Goal: Task Accomplishment & Management: Use online tool/utility

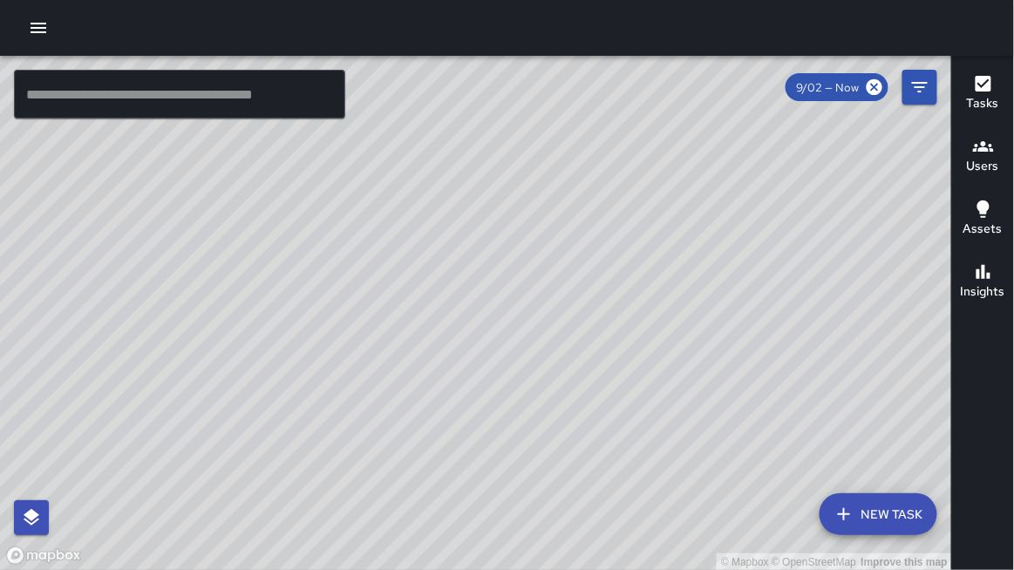
click at [982, 160] on h6 "Users" at bounding box center [983, 166] width 32 height 19
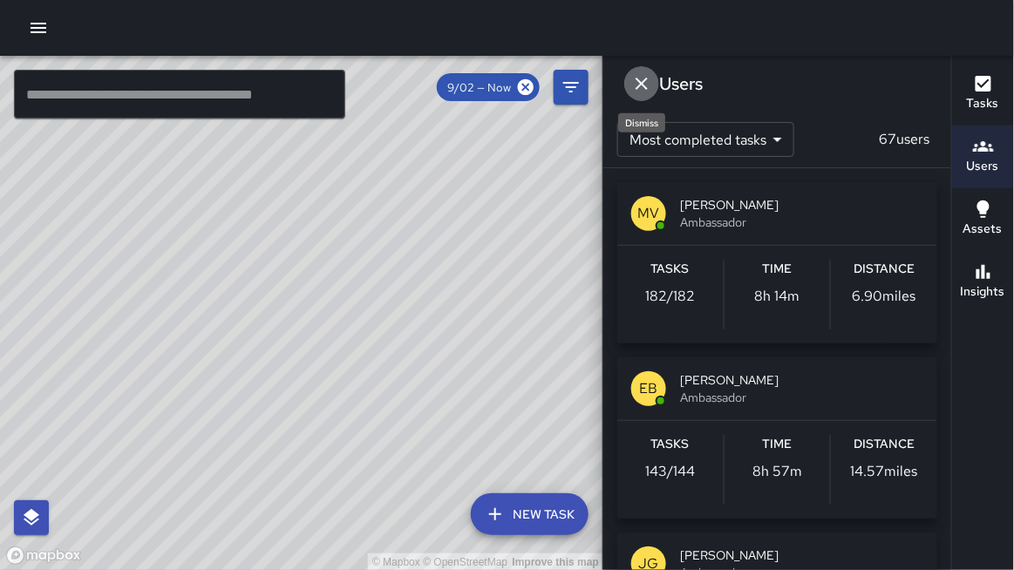
click at [645, 80] on icon "Dismiss" at bounding box center [642, 84] width 12 height 12
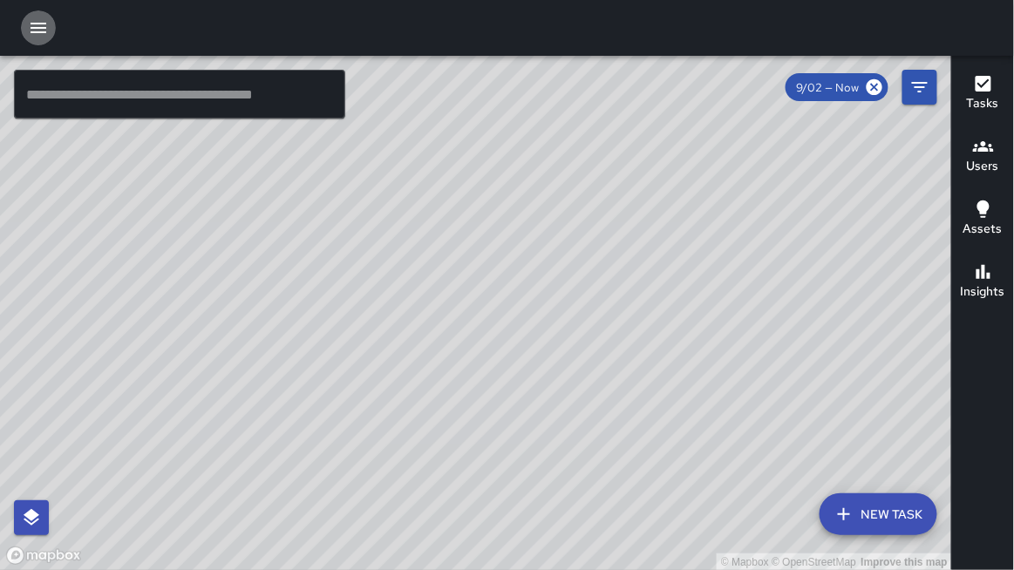
click at [35, 32] on icon "button" at bounding box center [39, 28] width 16 height 10
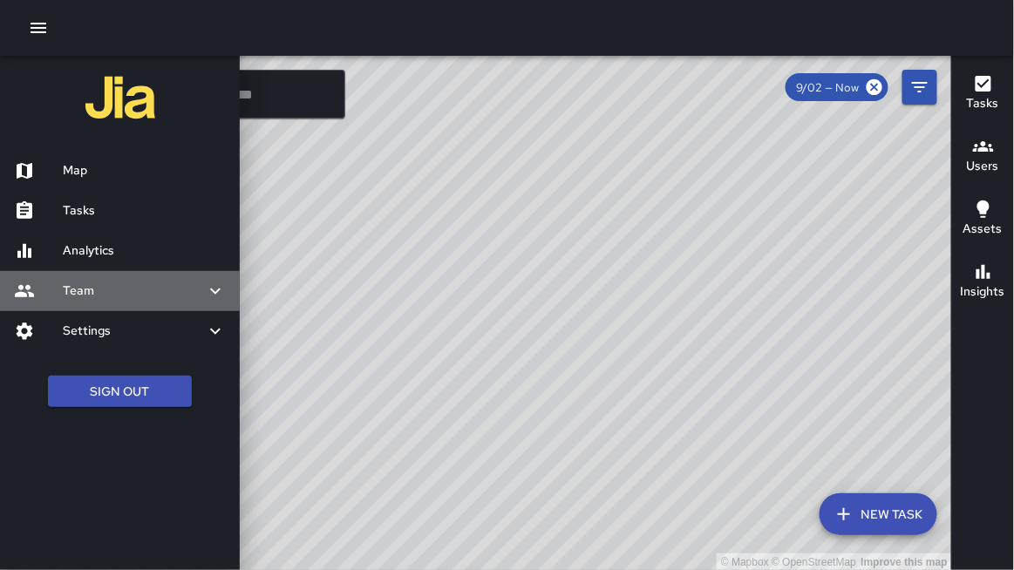
click at [106, 297] on h6 "Team" at bounding box center [134, 291] width 142 height 19
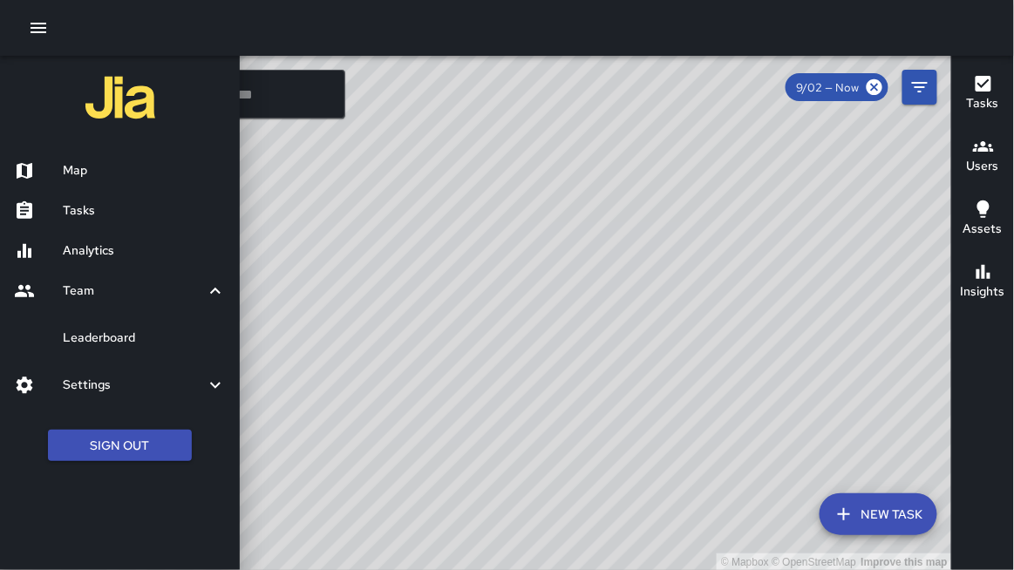
click at [113, 336] on h6 "Leaderboard" at bounding box center [144, 338] width 163 height 19
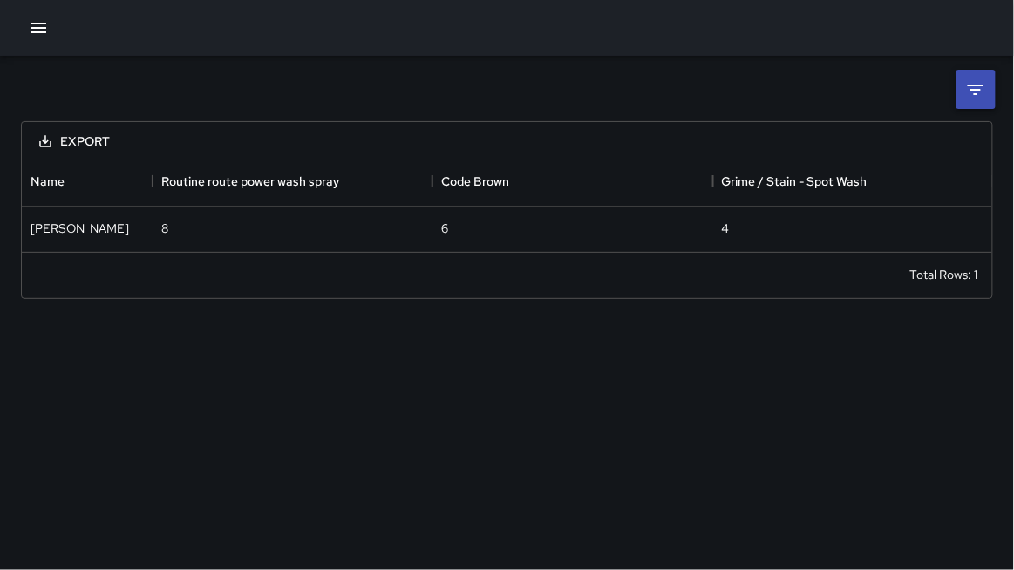
scroll to position [93, 972]
click at [972, 94] on icon at bounding box center [975, 89] width 21 height 21
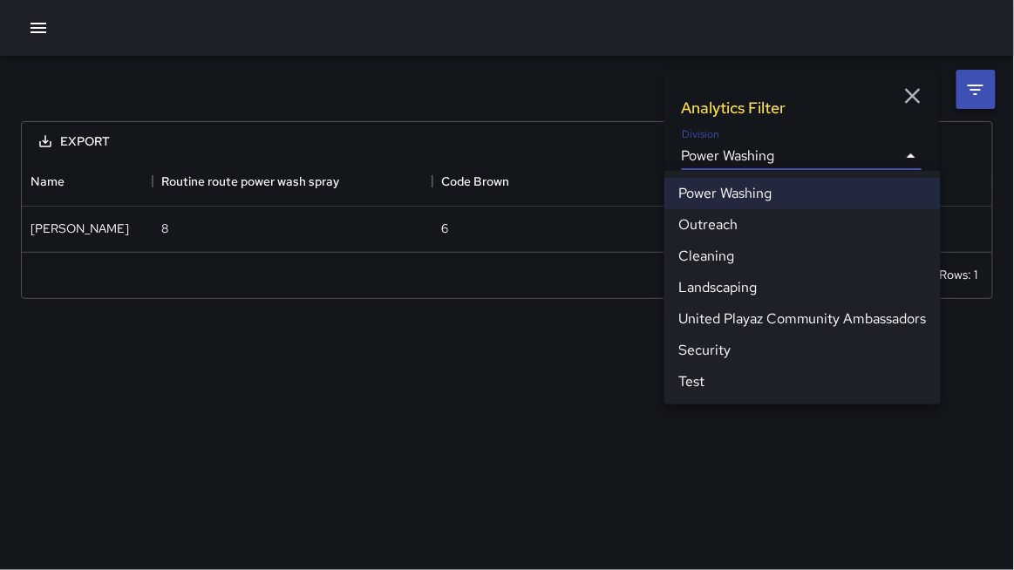
click at [752, 154] on body "**********" at bounding box center [507, 285] width 1014 height 570
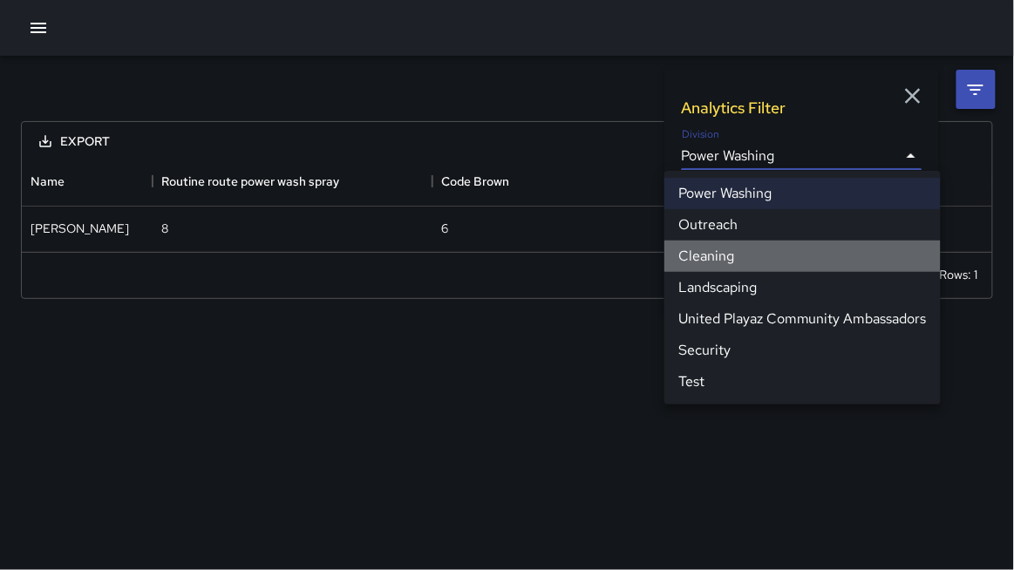
click at [720, 250] on li "Cleaning" at bounding box center [803, 256] width 276 height 31
type input "**********"
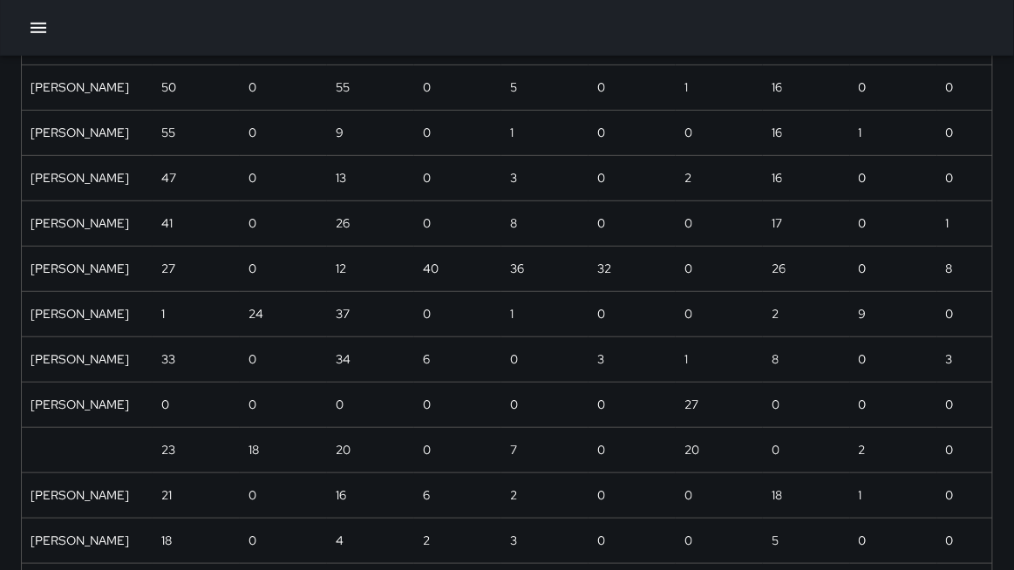
scroll to position [0, 0]
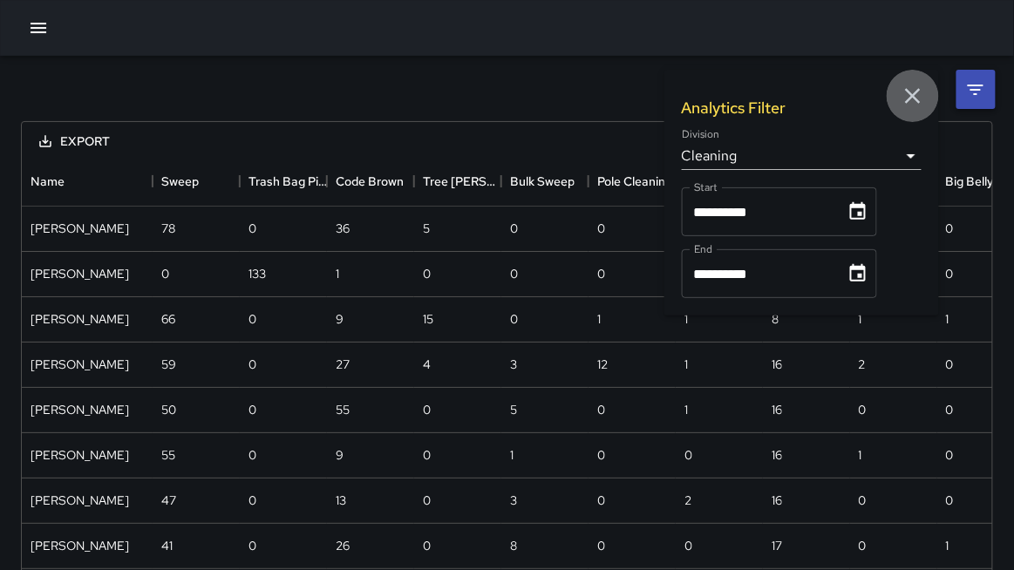
click at [916, 97] on icon "button" at bounding box center [913, 96] width 16 height 16
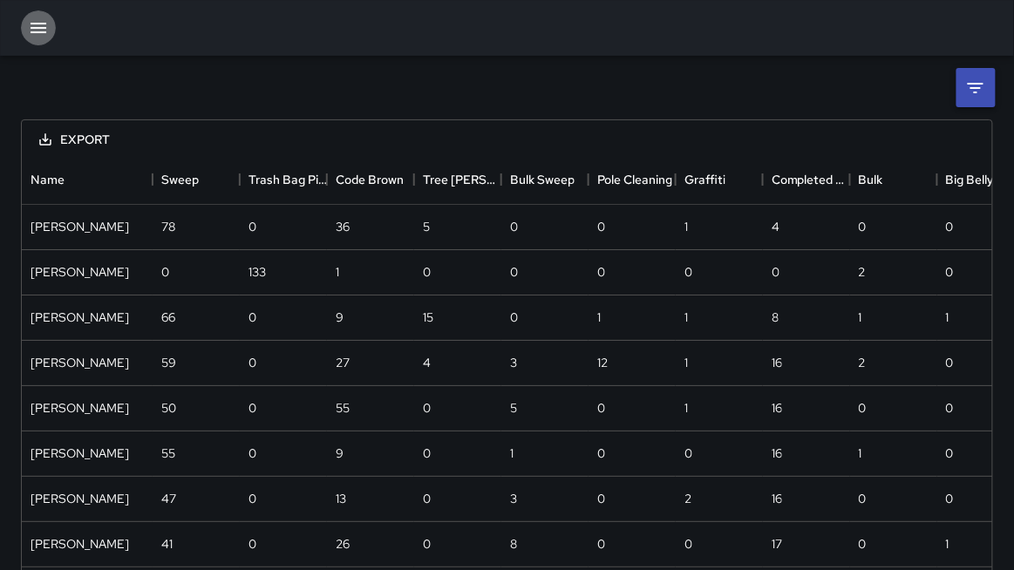
click at [43, 29] on icon "button" at bounding box center [38, 27] width 21 height 21
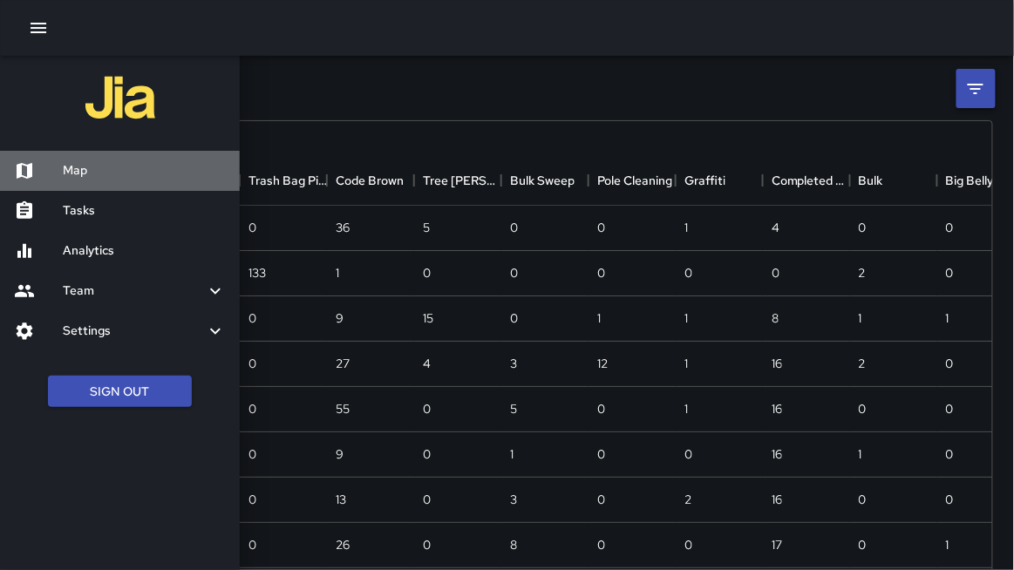
click at [72, 171] on h6 "Map" at bounding box center [144, 170] width 163 height 19
